Goal: Transaction & Acquisition: Purchase product/service

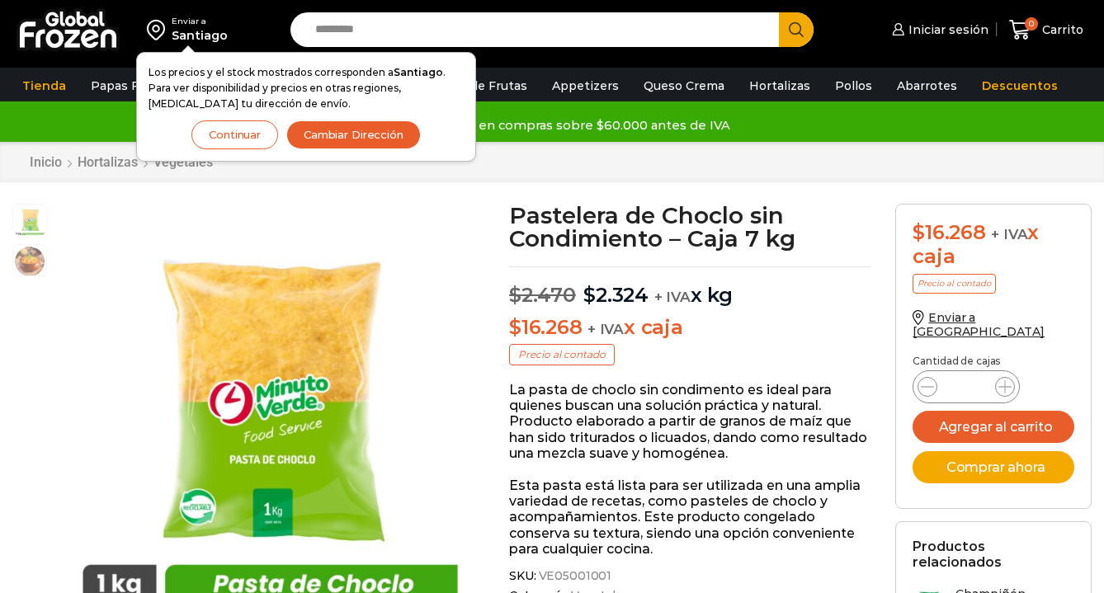
scroll to position [1, 0]
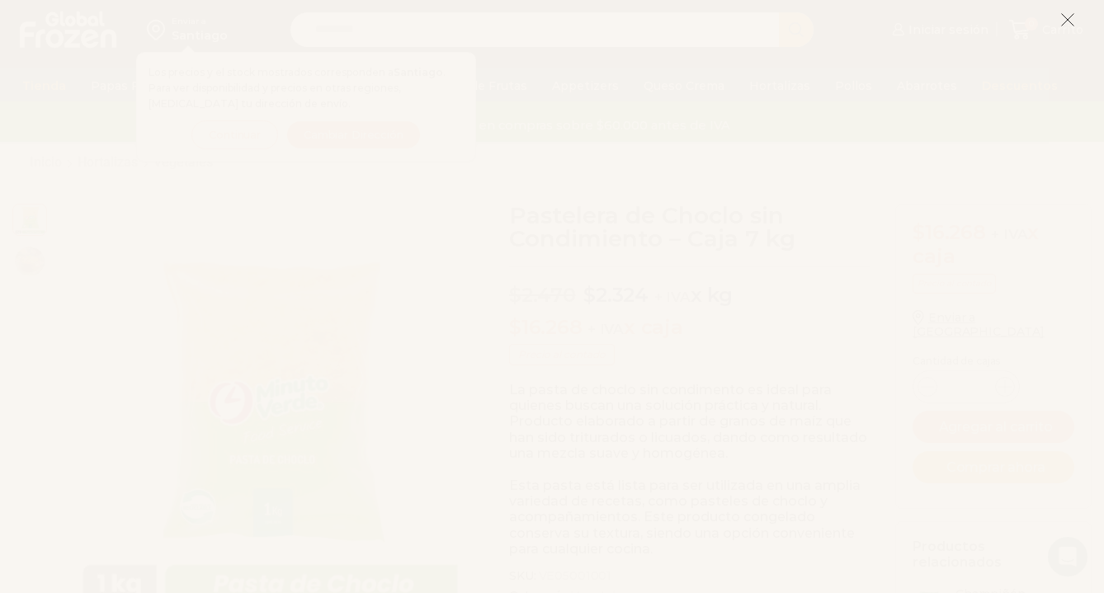
click at [1065, 13] on icon at bounding box center [1067, 19] width 15 height 15
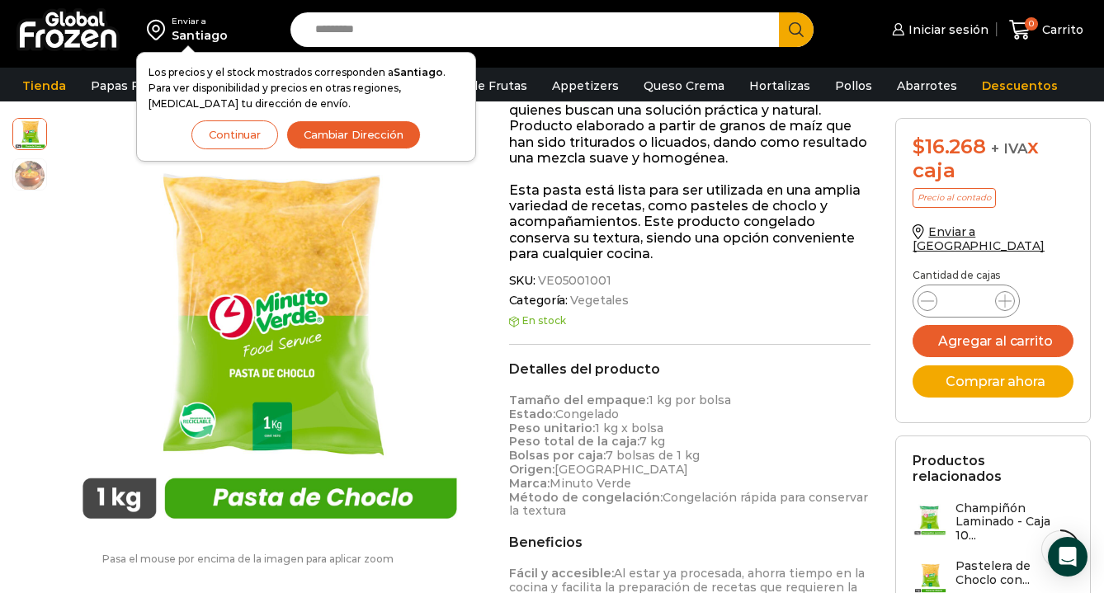
scroll to position [314, 0]
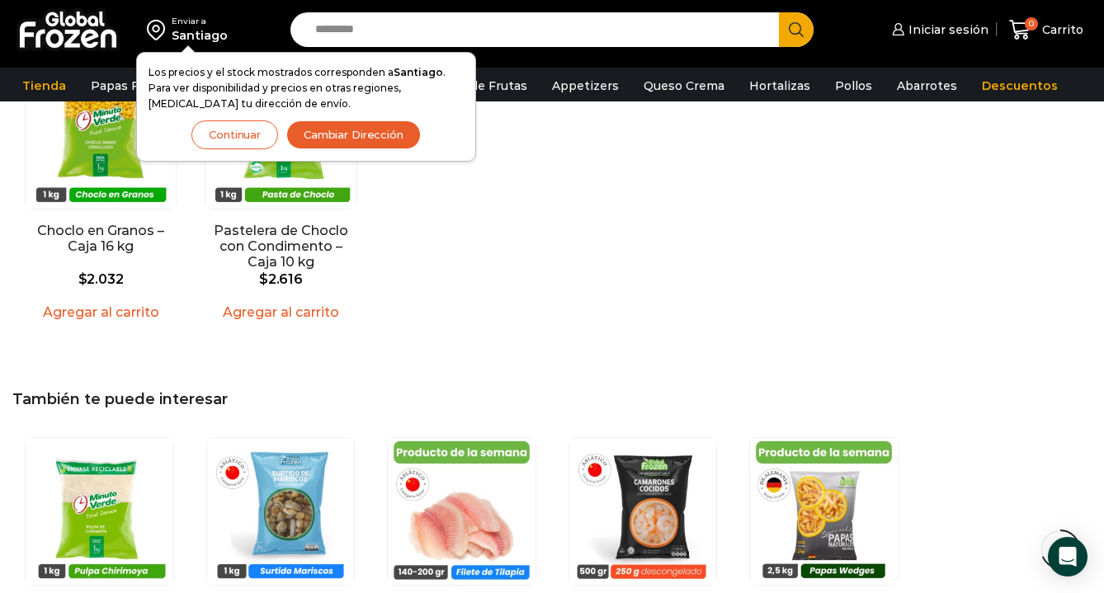
scroll to position [1298, 0]
click at [333, 131] on button "Cambiar Dirección" at bounding box center [353, 134] width 134 height 29
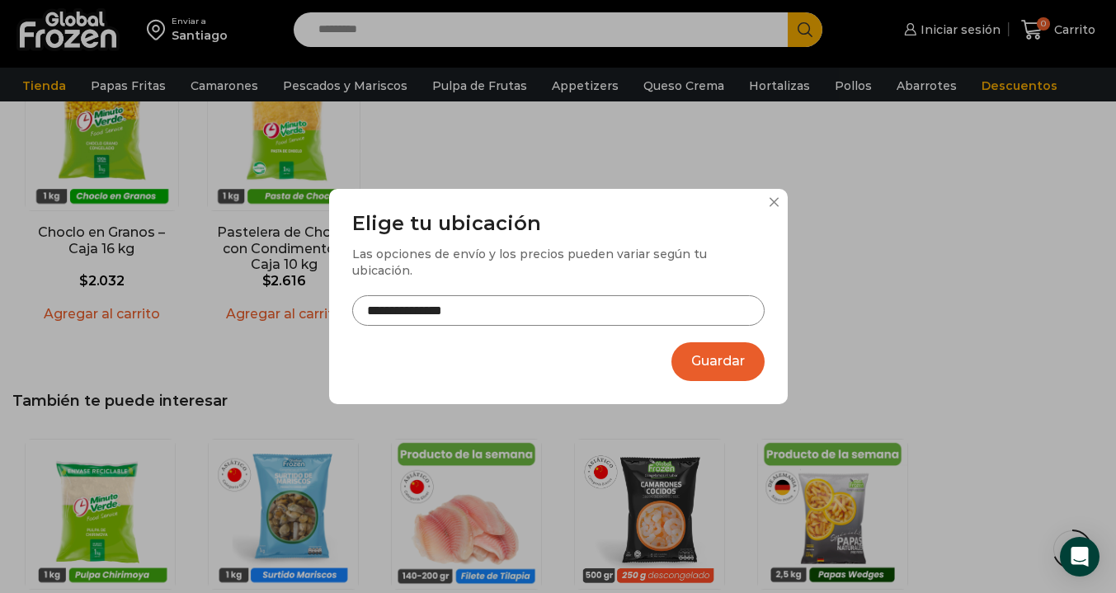
click at [691, 352] on button "Guardar" at bounding box center [717, 361] width 93 height 39
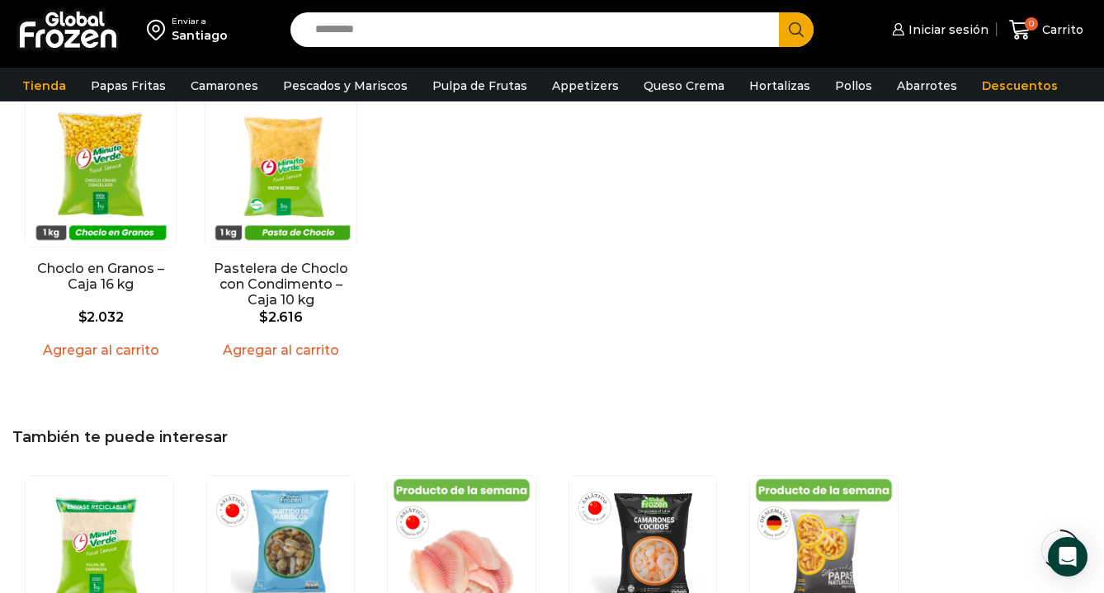
scroll to position [1193, 0]
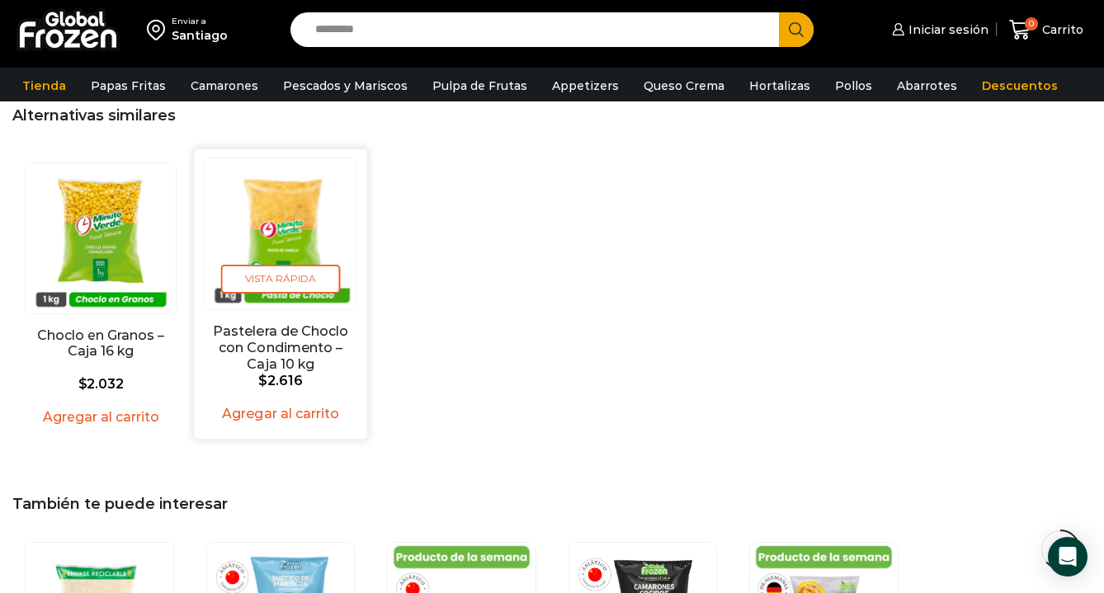
click at [271, 331] on link "Pastelera de Choclo con Condimento – Caja 10 kg" at bounding box center [281, 347] width 138 height 48
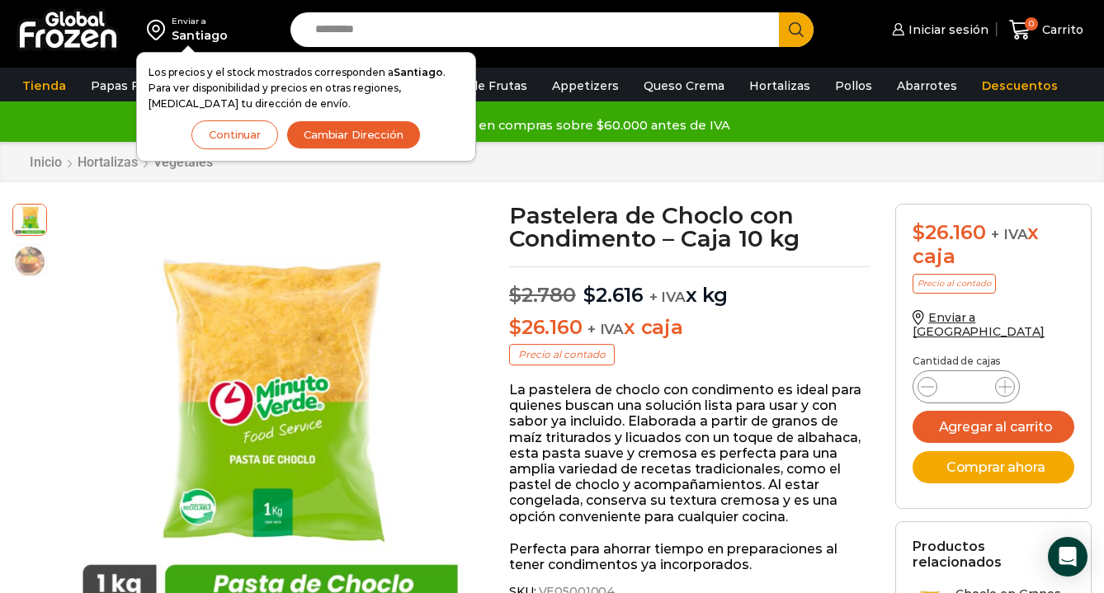
click at [257, 133] on button "Continuar" at bounding box center [234, 134] width 87 height 29
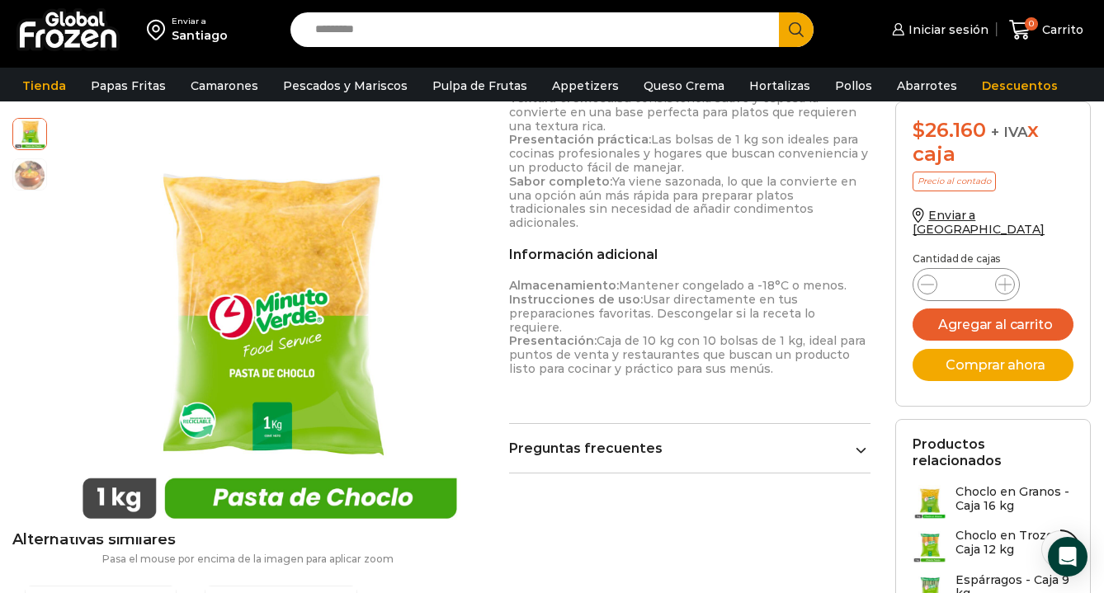
scroll to position [567, 0]
